Goal: Task Accomplishment & Management: Manage account settings

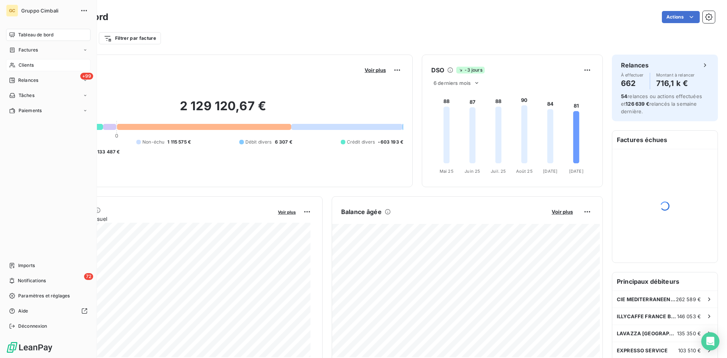
click at [19, 66] on span "Clients" at bounding box center [26, 65] width 15 height 7
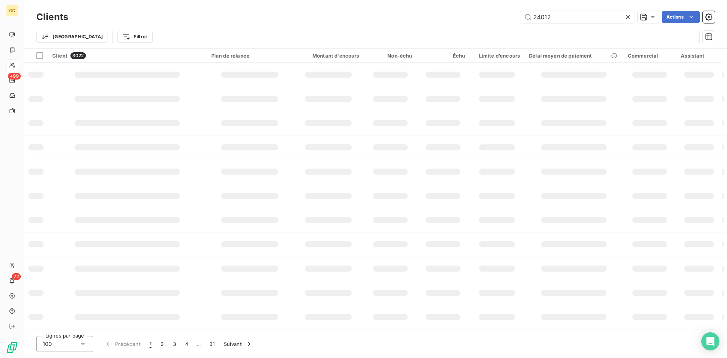
type input "24012"
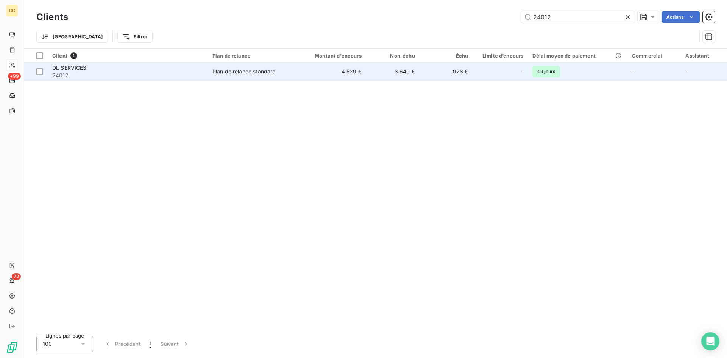
click at [64, 68] on span "DL SERVICES" at bounding box center [69, 67] width 34 height 6
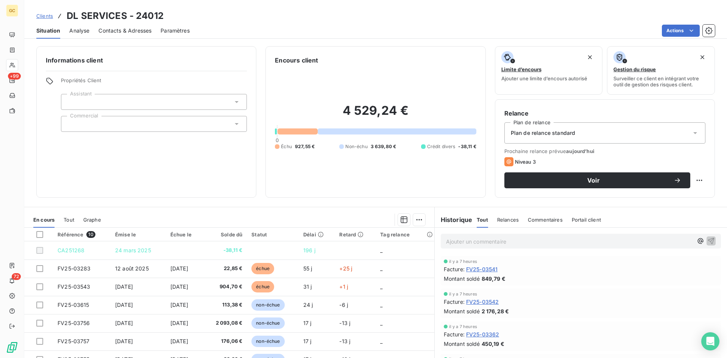
click at [115, 30] on span "Contacts & Adresses" at bounding box center [124, 31] width 53 height 8
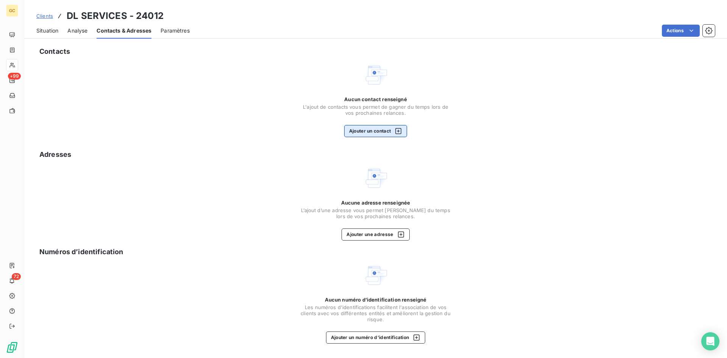
click at [371, 134] on button "Ajouter un contact" at bounding box center [375, 131] width 63 height 12
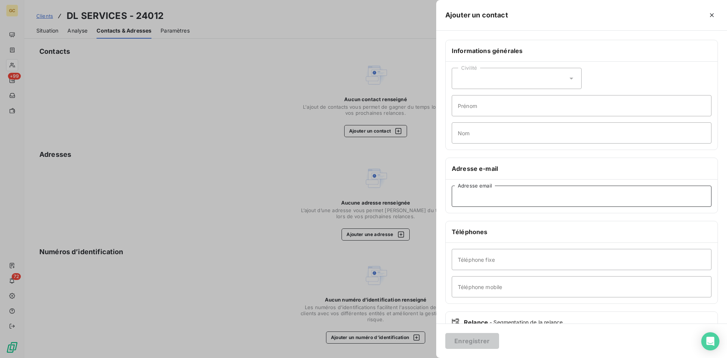
click at [473, 198] on input "Adresse email" at bounding box center [582, 196] width 260 height 21
type input "invoice@dl-services.com"
click at [476, 342] on button "Enregistrer" at bounding box center [472, 341] width 54 height 16
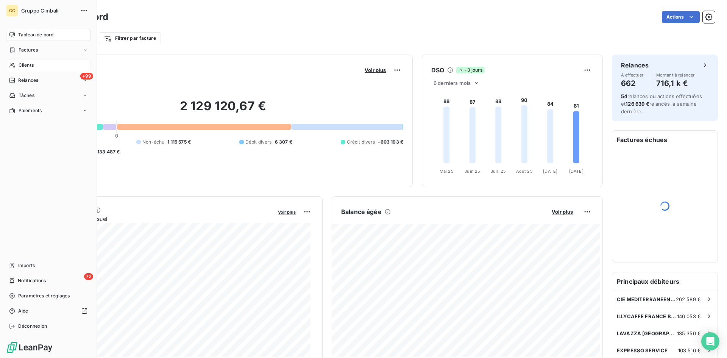
click at [21, 66] on span "Clients" at bounding box center [26, 65] width 15 height 7
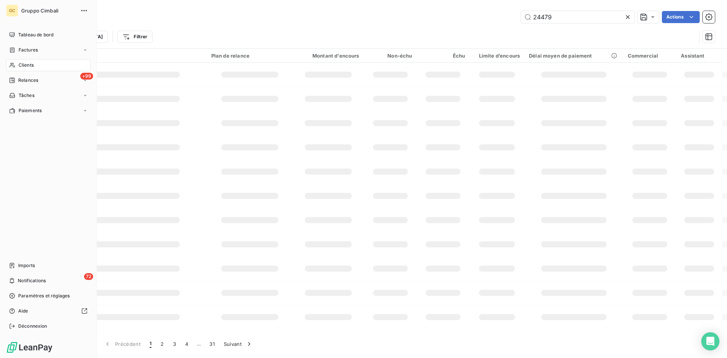
type input "24479"
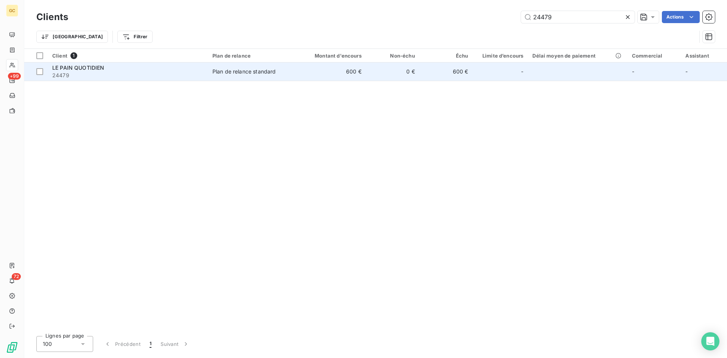
click at [84, 69] on span "LE PAIN QUOTIDIEN" at bounding box center [78, 67] width 52 height 6
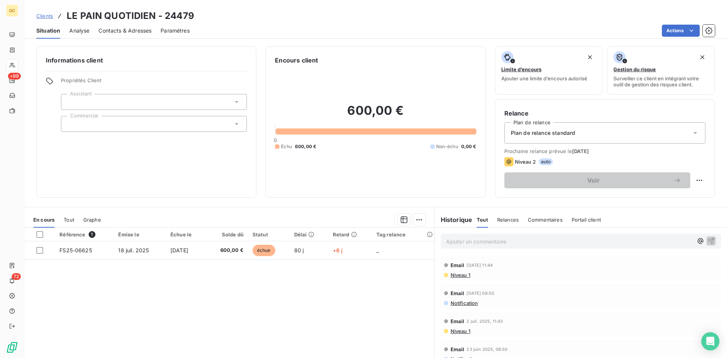
click at [134, 31] on span "Contacts & Adresses" at bounding box center [124, 31] width 53 height 8
